Goal: Transaction & Acquisition: Subscribe to service/newsletter

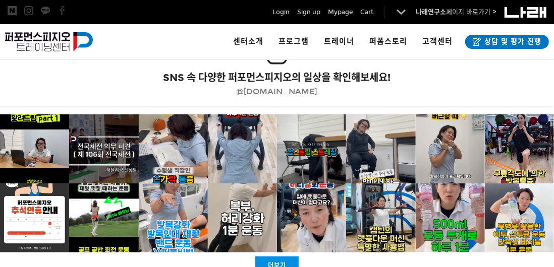
scroll to position [1992, 0]
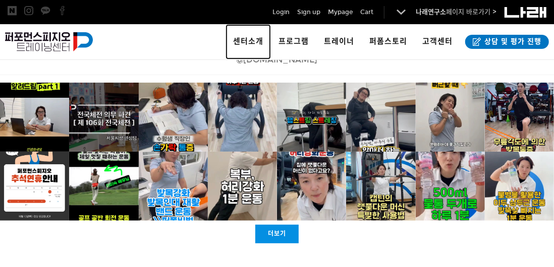
click at [250, 42] on span "센터소개" at bounding box center [248, 41] width 30 height 9
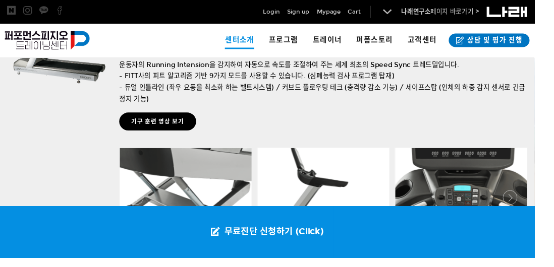
scroll to position [748, 0]
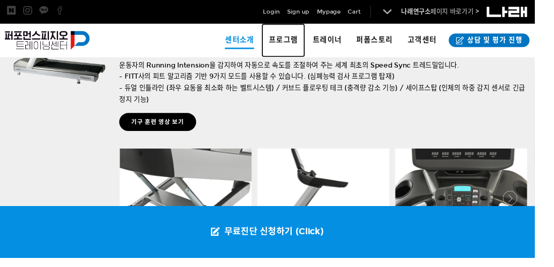
click at [309, 39] on span "프로그램" at bounding box center [294, 41] width 30 height 9
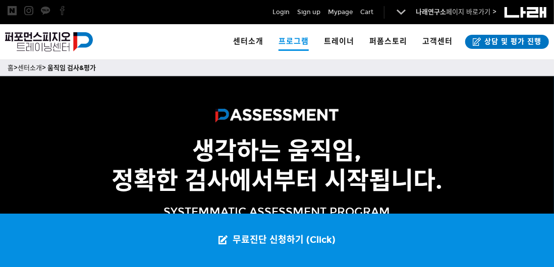
click at [317, 240] on link "무료진단 신청하기 (Click)" at bounding box center [276, 240] width 137 height 53
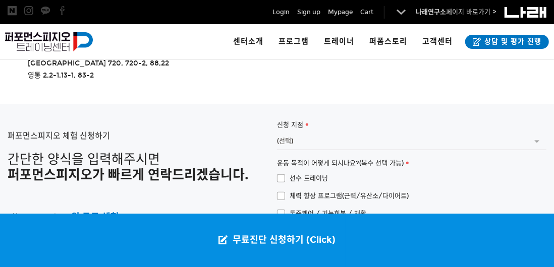
scroll to position [2112, 0]
click at [285, 208] on span "통증케어 / 기능회복 / 재활" at bounding box center [321, 213] width 89 height 11
click at [273, 208] on input "통증케어 / 기능회복 / 재활" at bounding box center [270, 211] width 7 height 7
checkbox input "true"
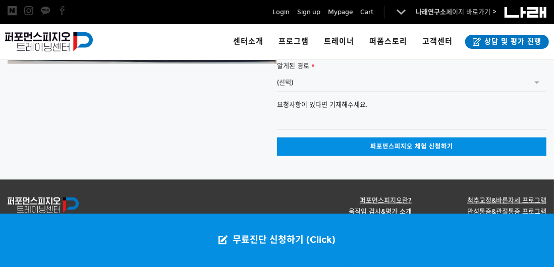
scroll to position [2615, 0]
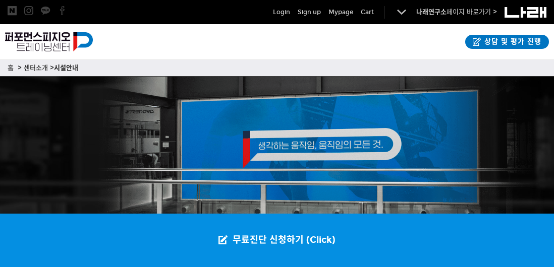
scroll to position [748, 0]
